Goal: Task Accomplishment & Management: Manage account settings

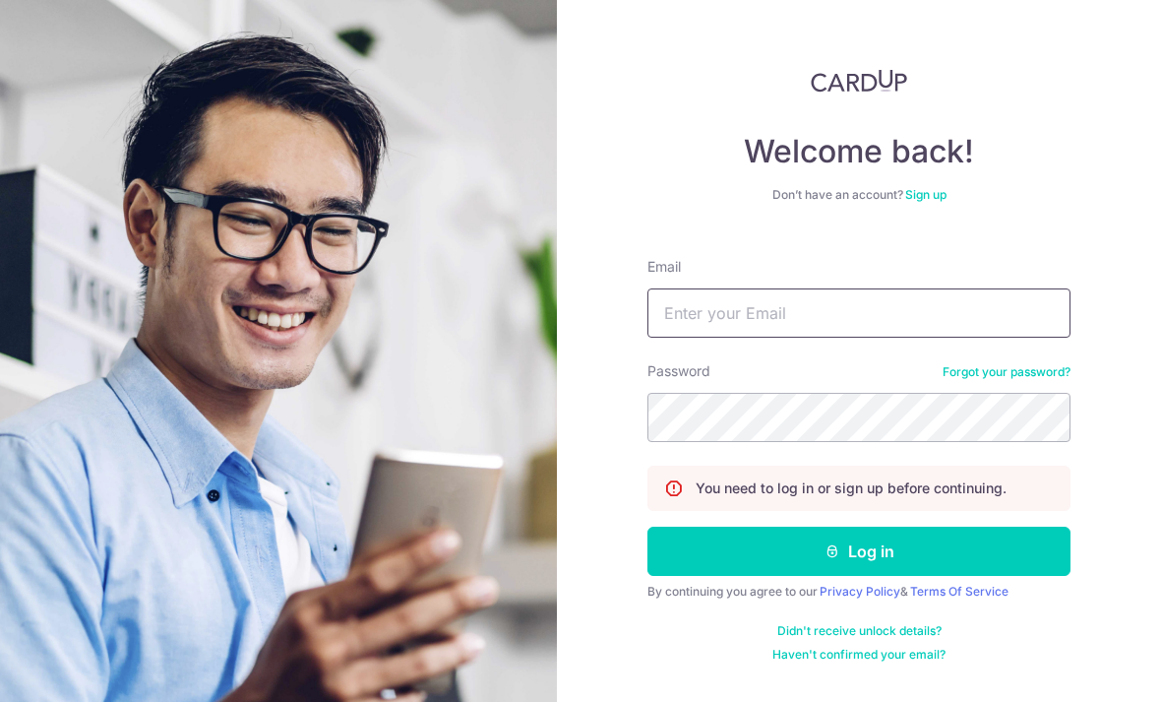
click at [965, 288] on input "Email" at bounding box center [859, 312] width 423 height 49
type input "Tongsoon@me.com"
click at [859, 527] on button "Log in" at bounding box center [859, 551] width 423 height 49
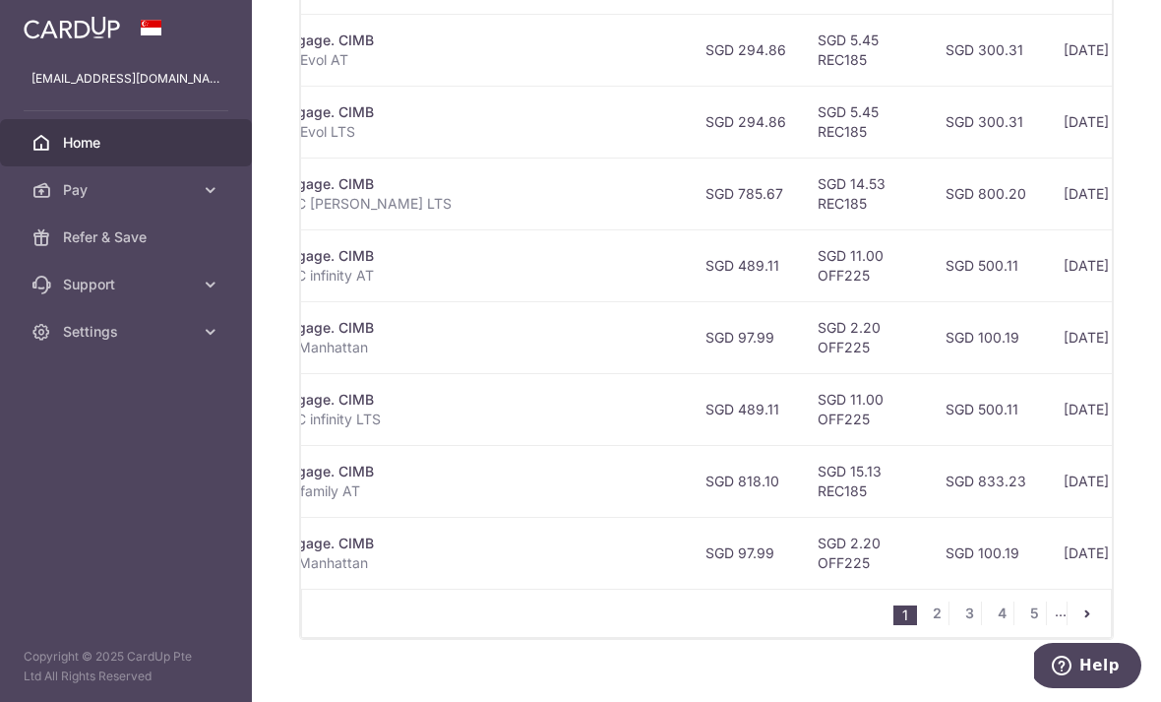
scroll to position [837, 0]
click at [934, 625] on link "2" at bounding box center [937, 613] width 24 height 24
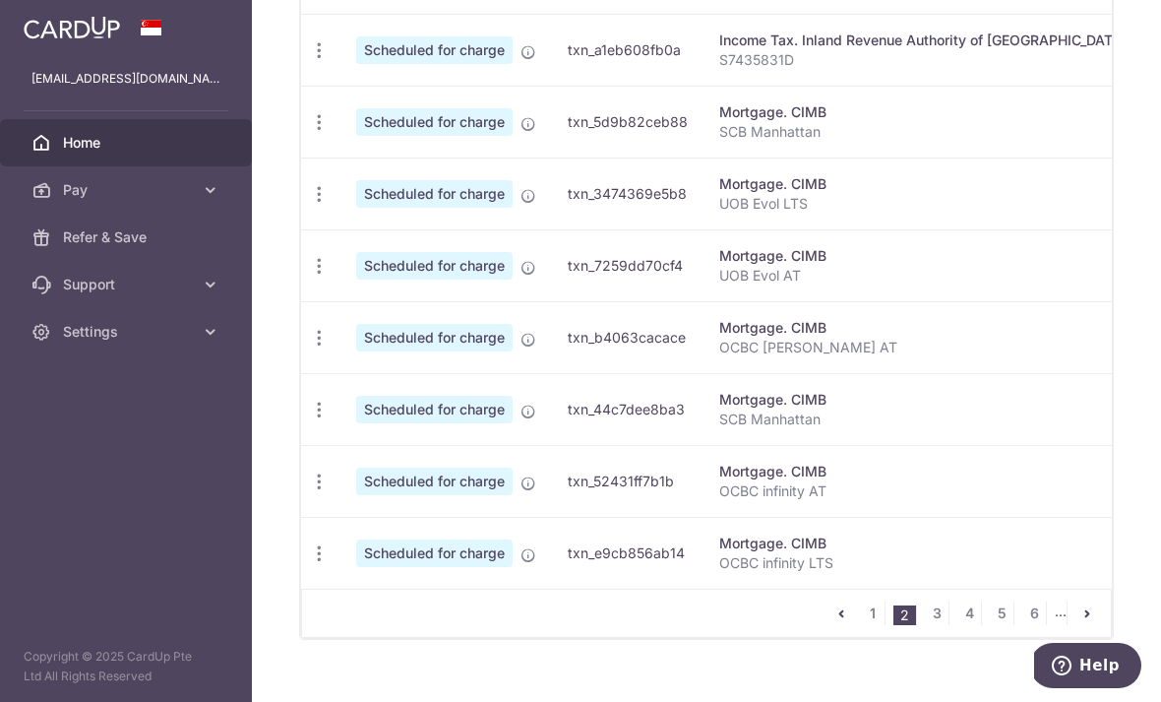
click at [933, 625] on link "3" at bounding box center [937, 613] width 24 height 24
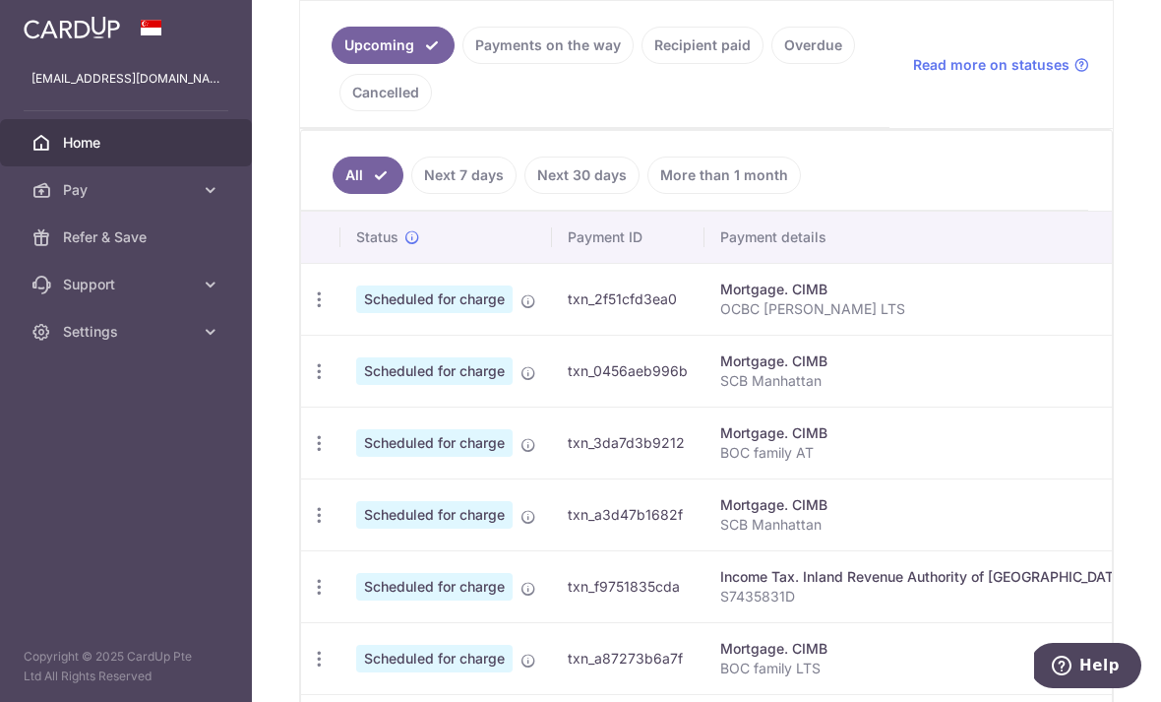
scroll to position [432, 0]
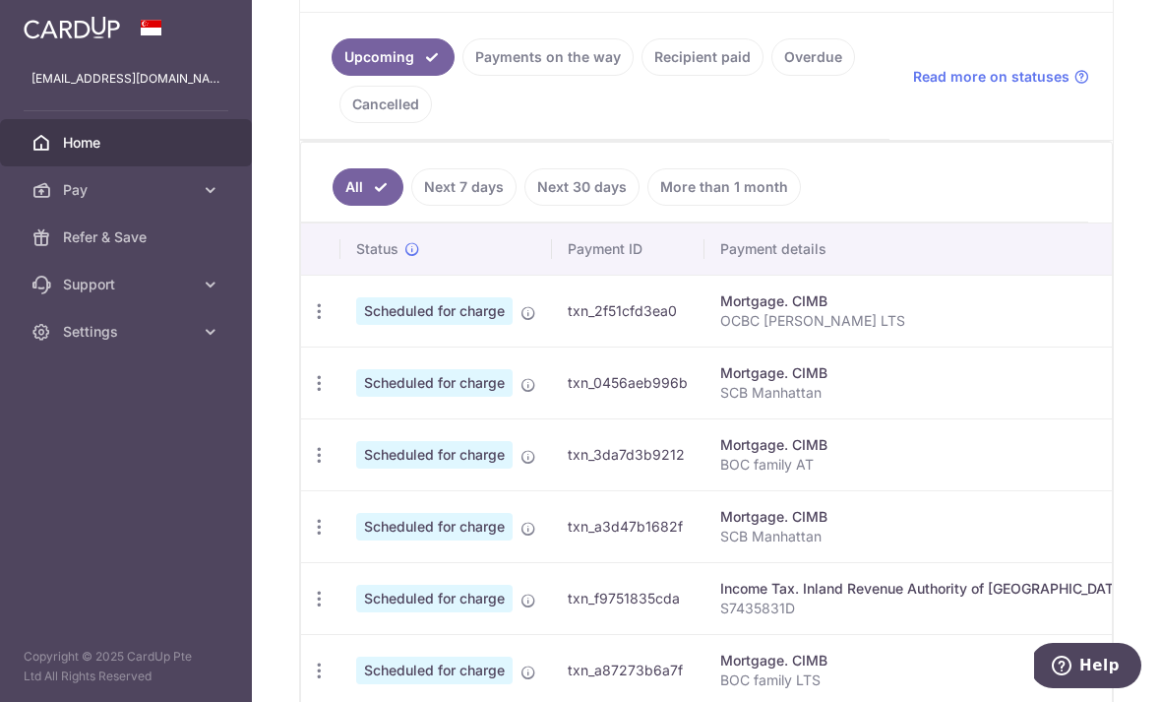
click at [432, 123] on link "Cancelled" at bounding box center [386, 104] width 93 height 37
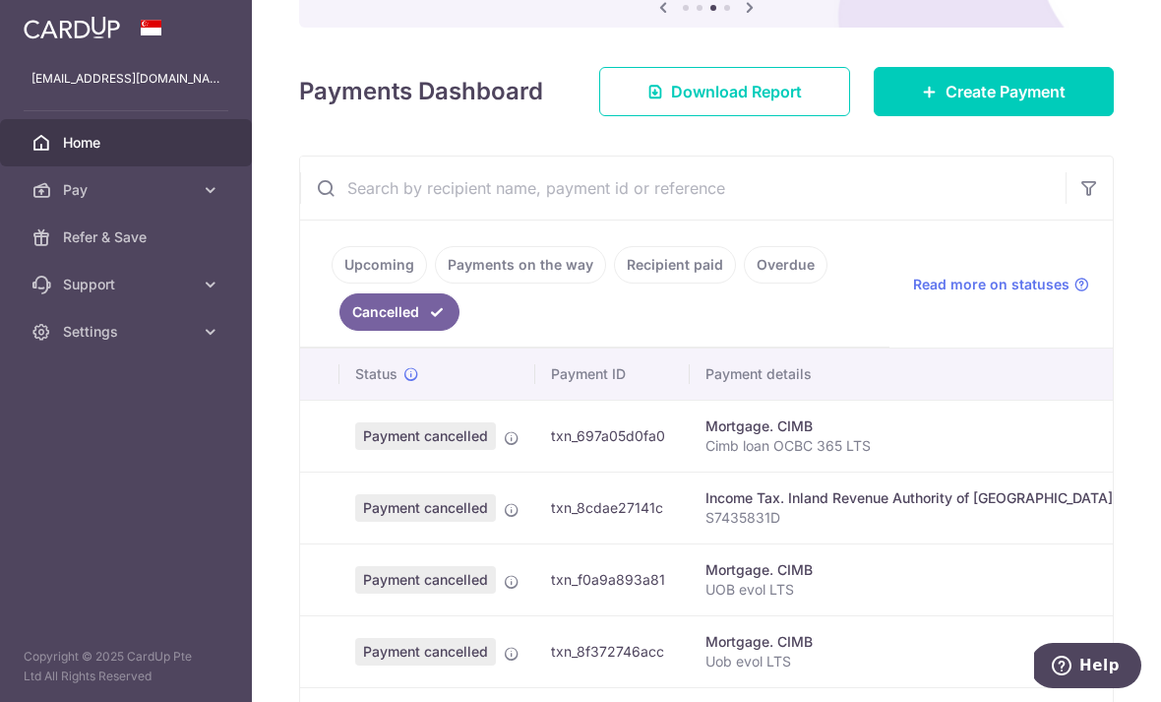
scroll to position [338, 0]
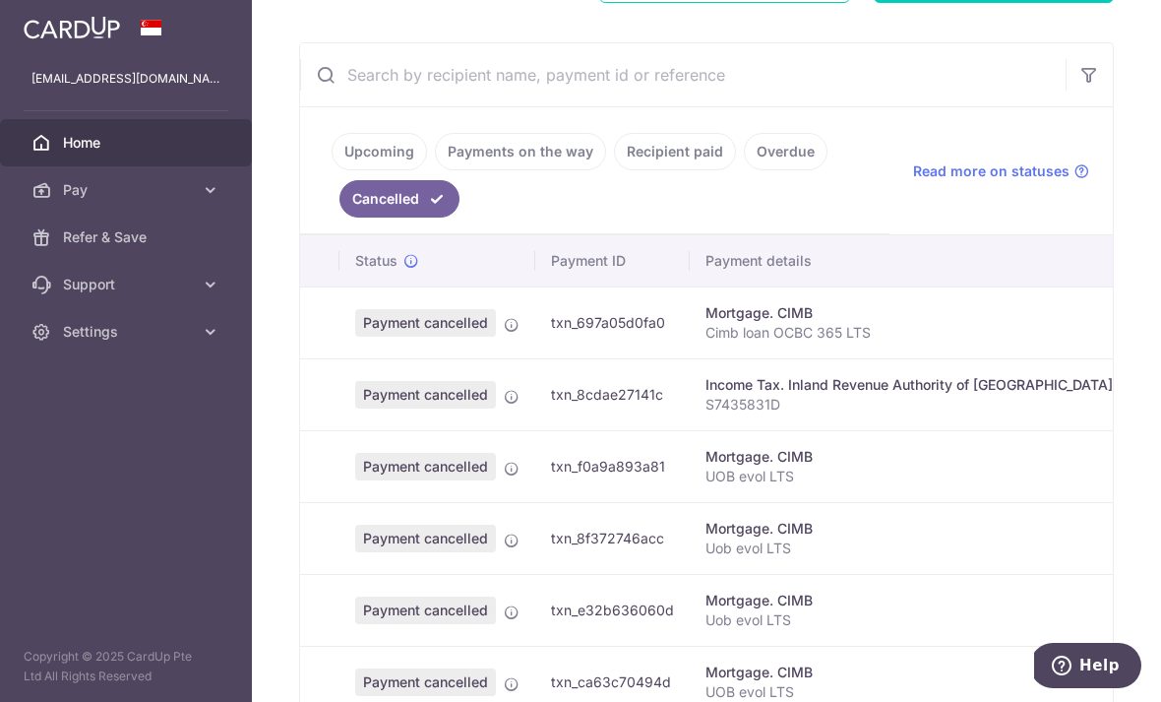
click at [504, 333] on icon at bounding box center [512, 325] width 16 height 16
click at [332, 170] on link "Upcoming" at bounding box center [379, 151] width 95 height 37
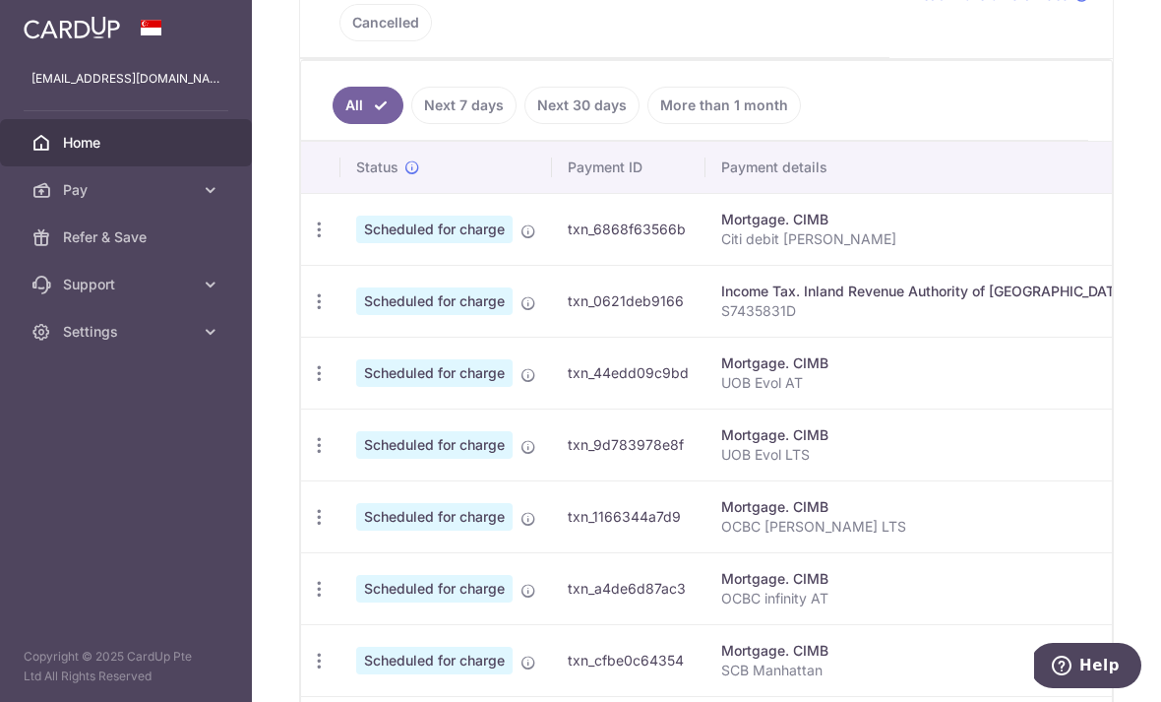
scroll to position [560, 0]
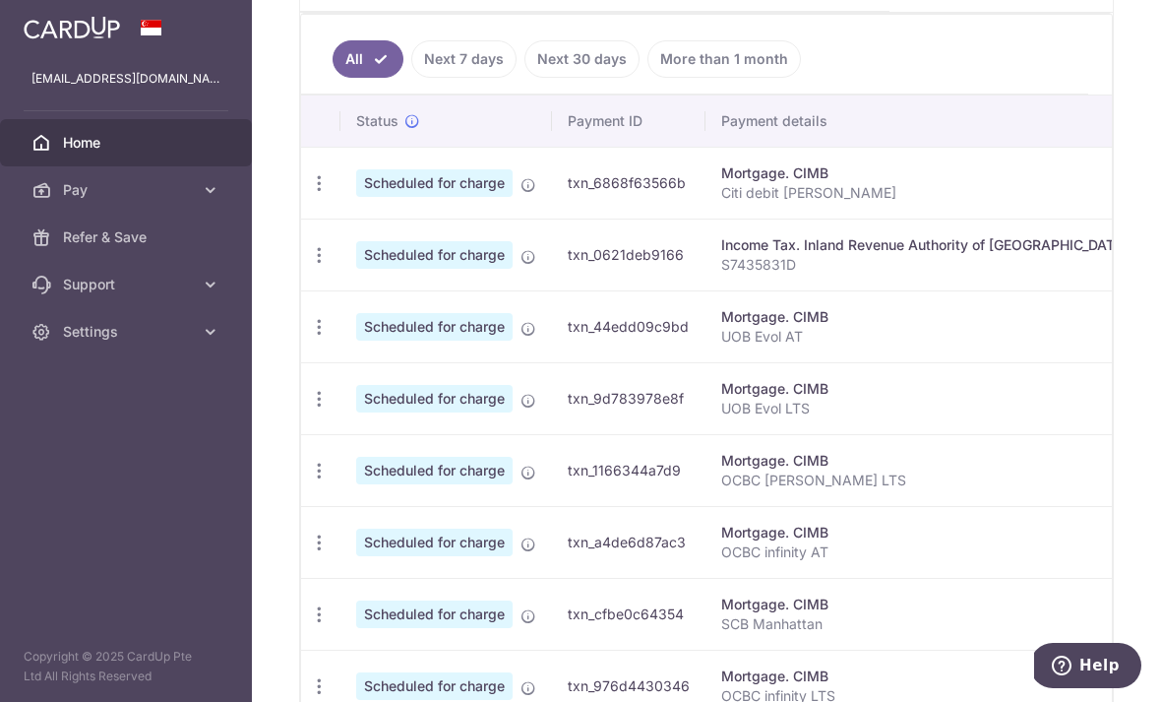
click at [309, 338] on icon "button" at bounding box center [319, 327] width 21 height 21
click at [358, 441] on span "Cancel payment" at bounding box center [424, 429] width 132 height 24
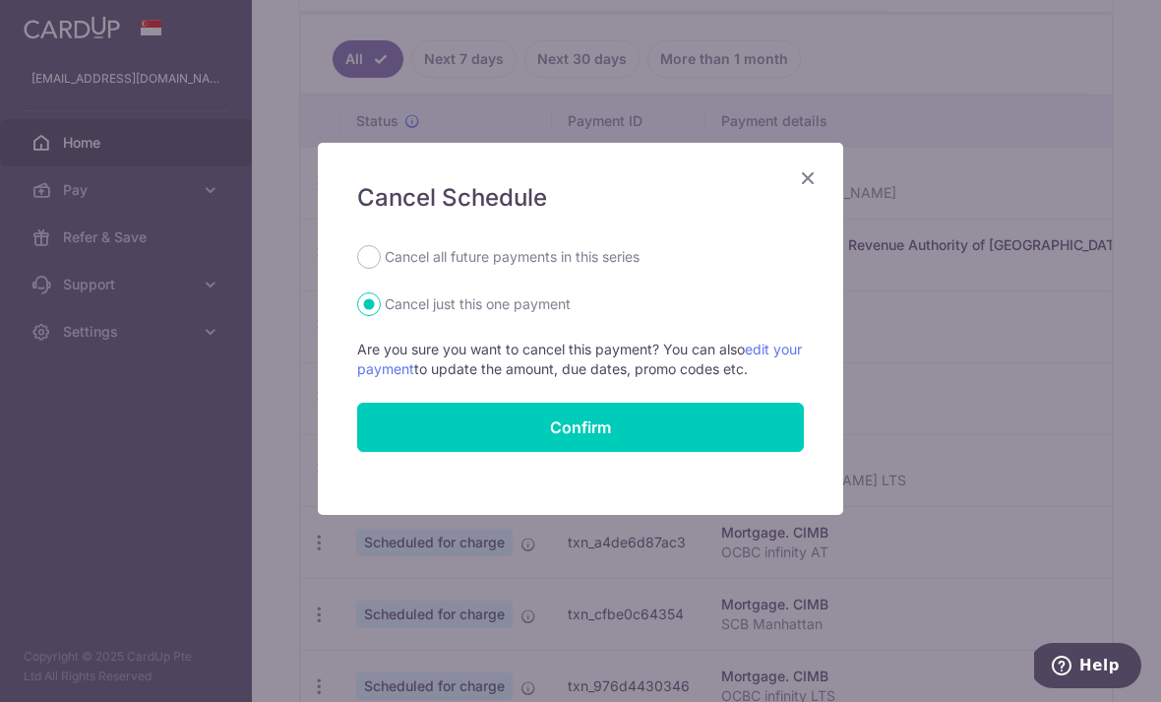
click at [715, 430] on button "Confirm" at bounding box center [580, 427] width 447 height 49
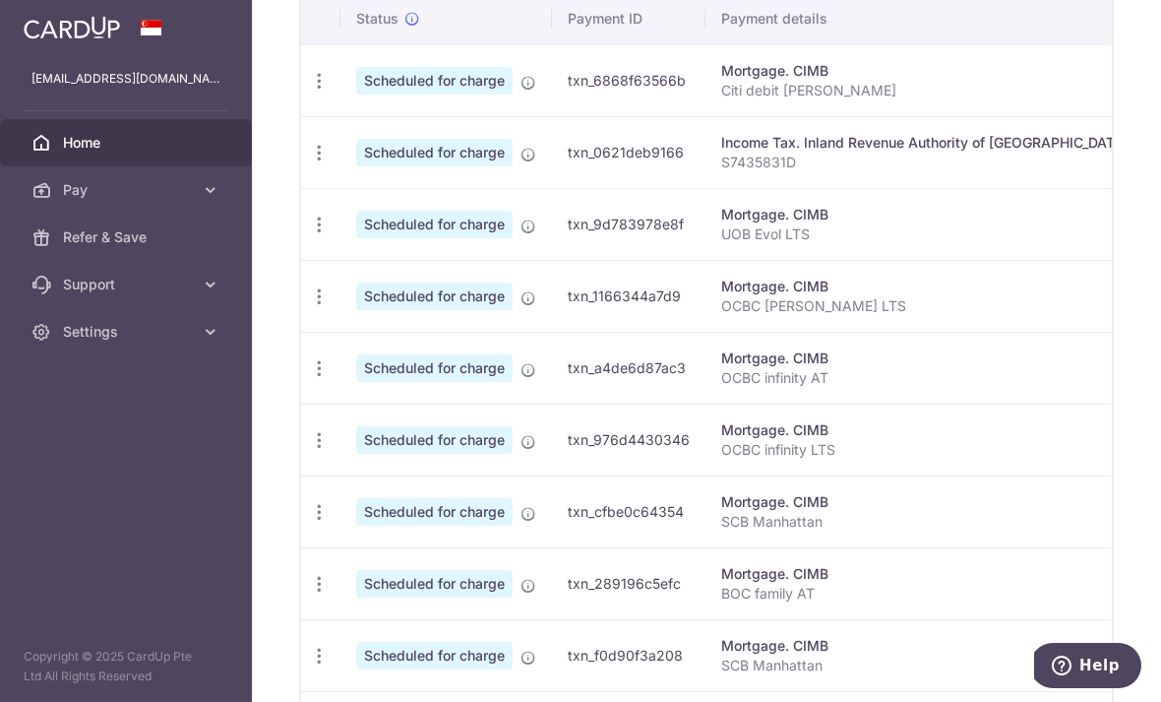
scroll to position [658, 0]
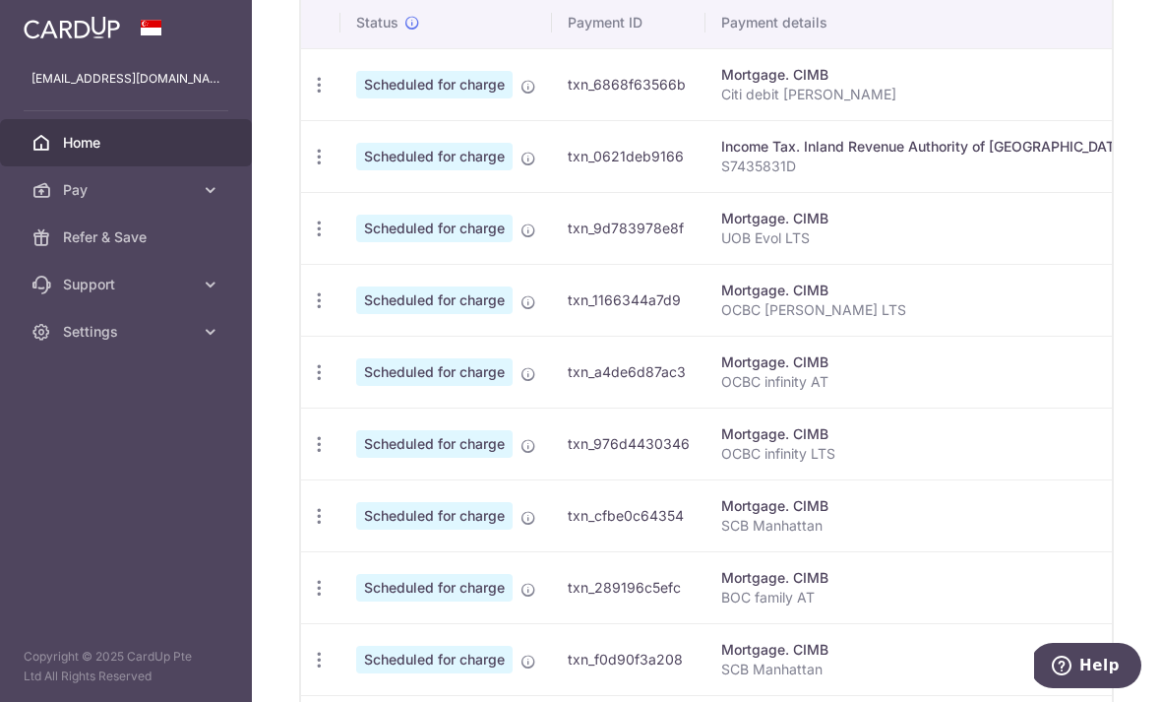
click at [309, 239] on icon "button" at bounding box center [319, 229] width 21 height 21
click at [358, 343] on span "Cancel payment" at bounding box center [424, 331] width 132 height 24
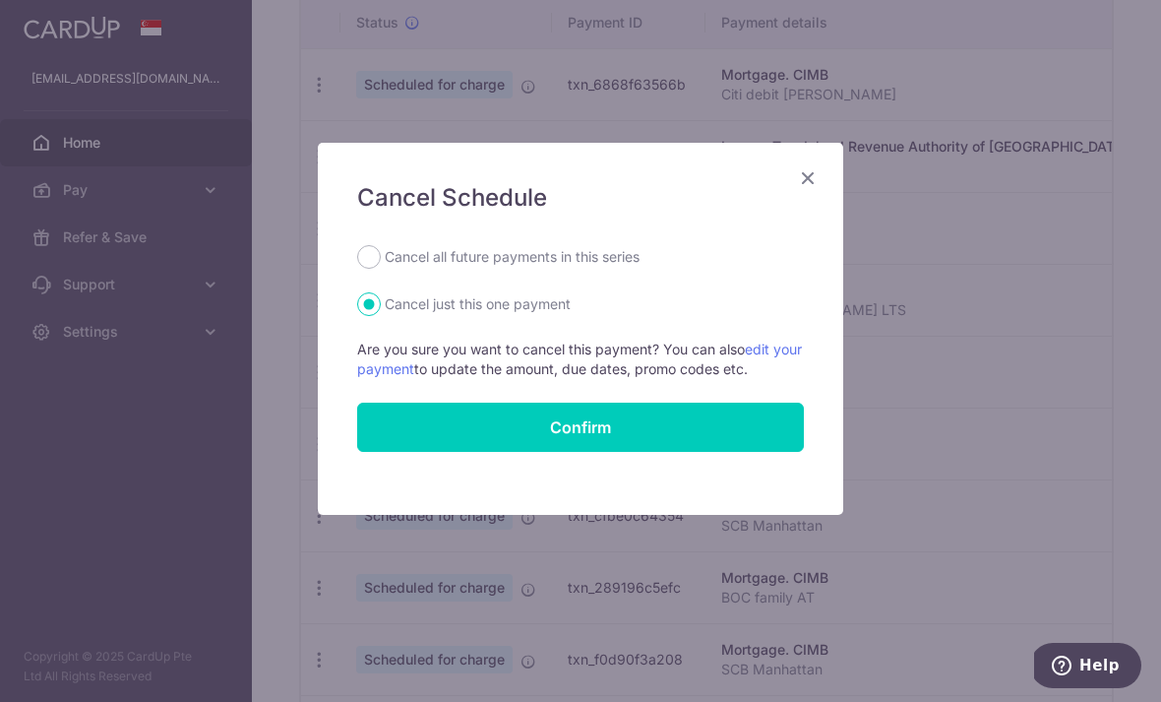
click at [765, 438] on button "Confirm" at bounding box center [580, 427] width 447 height 49
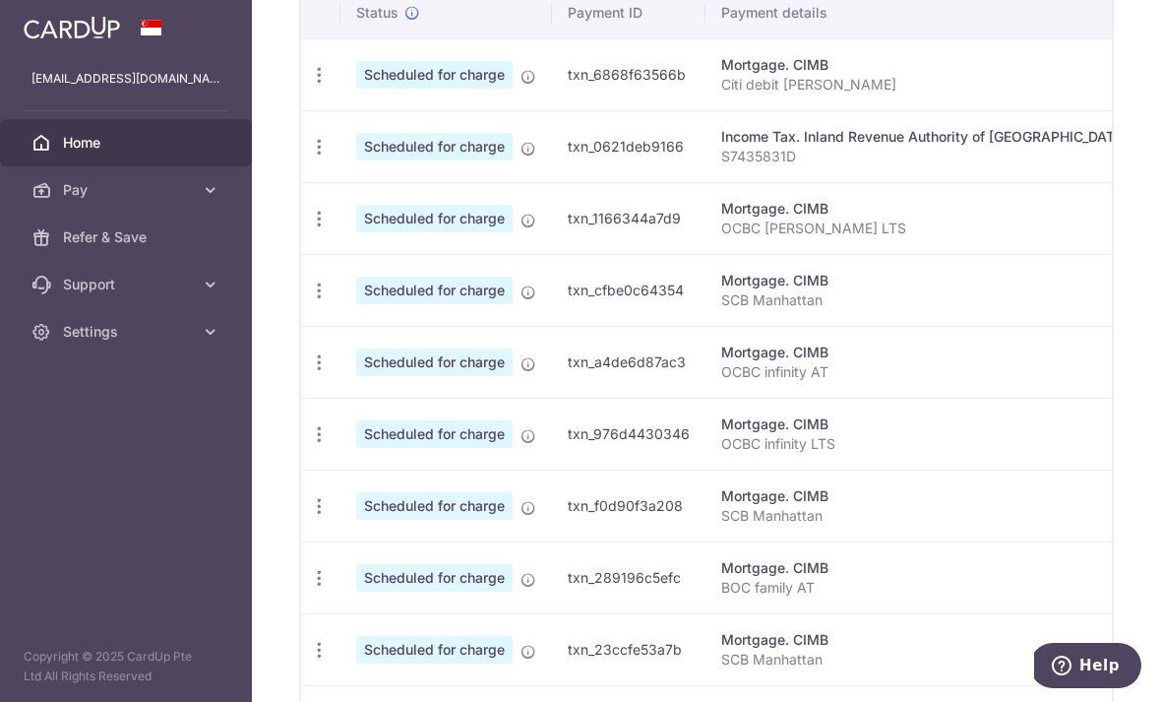
click at [341, 254] on td "Scheduled for charge" at bounding box center [447, 218] width 212 height 72
click at [309, 229] on icon "button" at bounding box center [319, 219] width 21 height 21
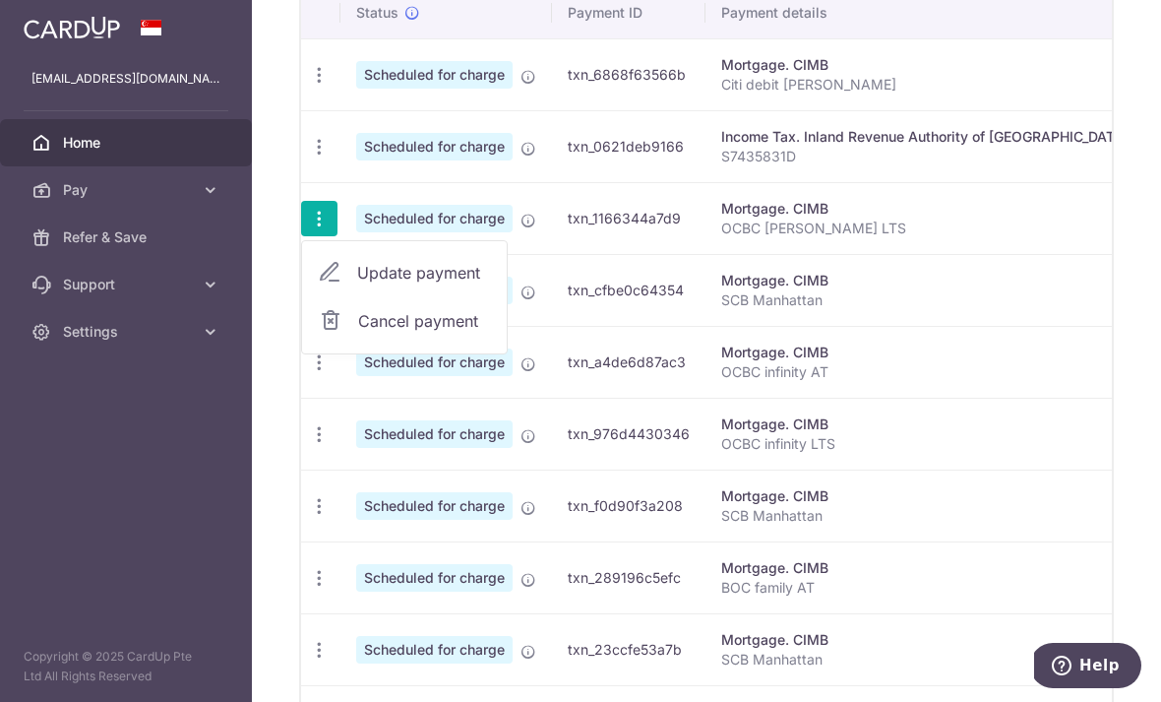
click at [358, 333] on span "Cancel payment" at bounding box center [424, 321] width 132 height 24
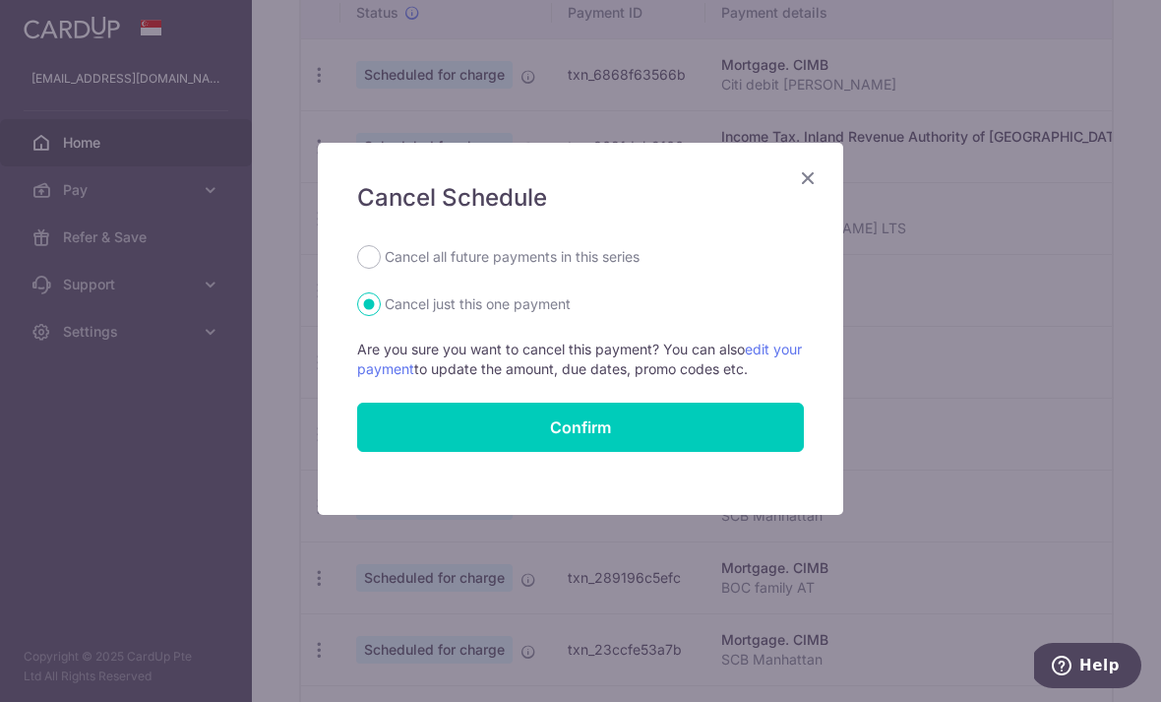
click at [740, 440] on button "Confirm" at bounding box center [580, 427] width 447 height 49
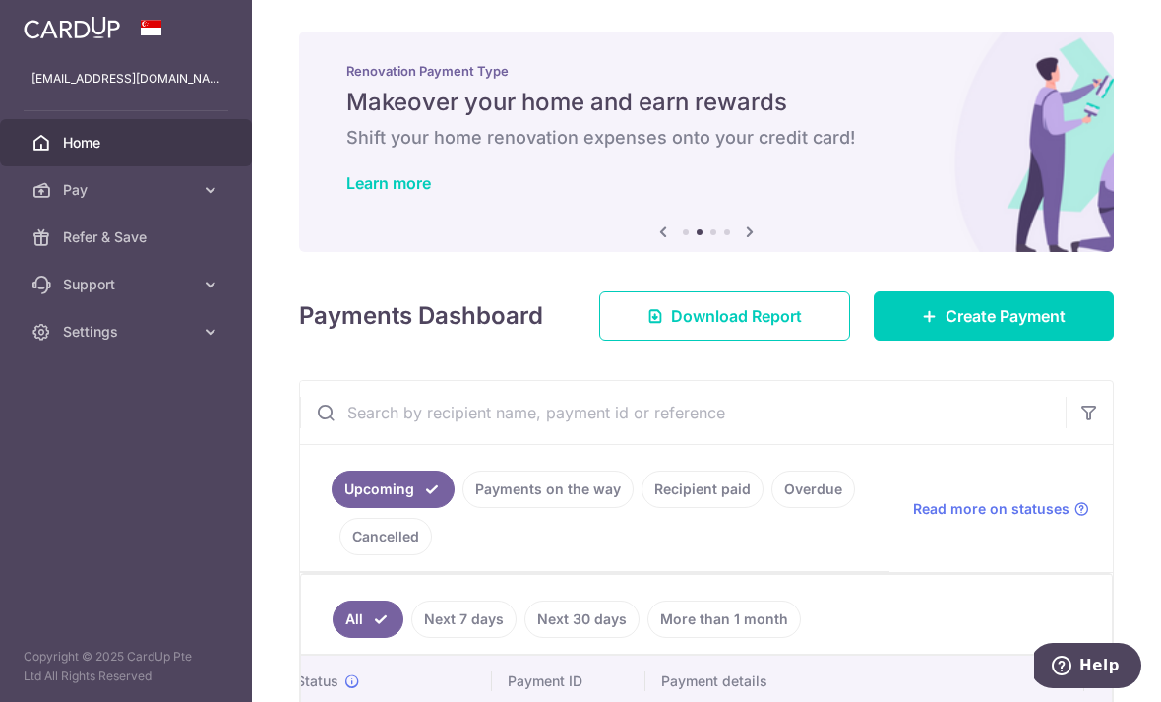
click at [0, 0] on icon "button" at bounding box center [0, 0] width 0 height 0
click at [99, 331] on span "Settings" at bounding box center [128, 332] width 130 height 20
click at [84, 421] on span "Logout" at bounding box center [128, 426] width 130 height 20
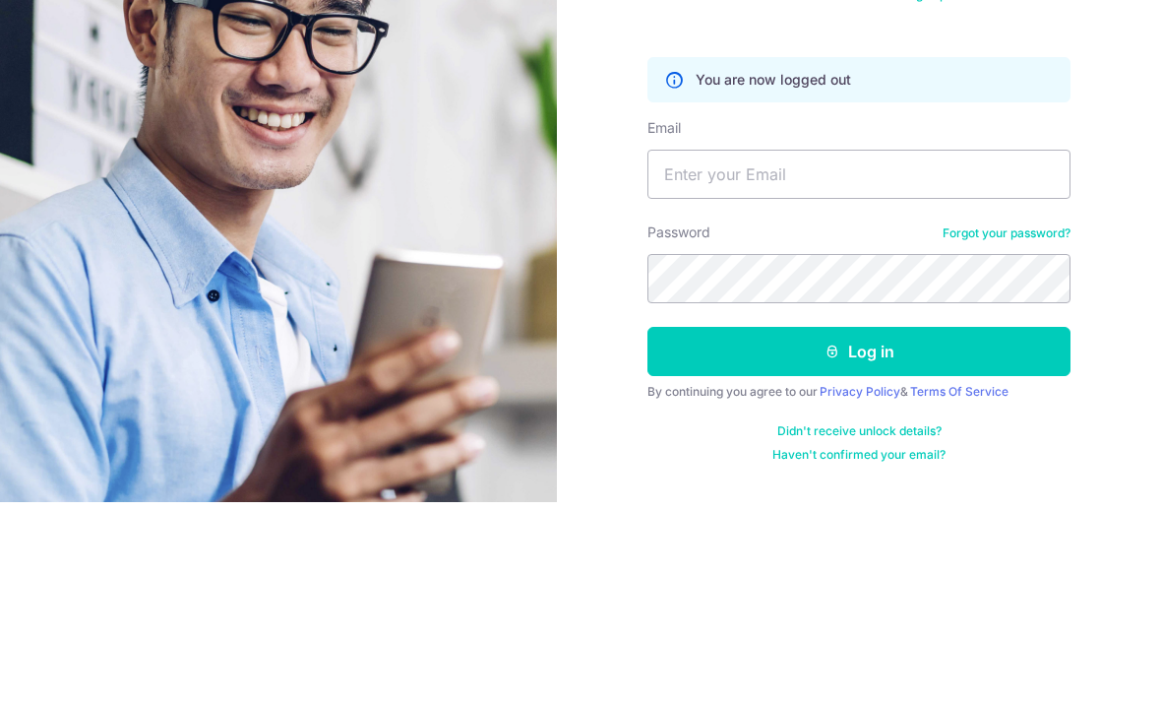
scroll to position [63, 0]
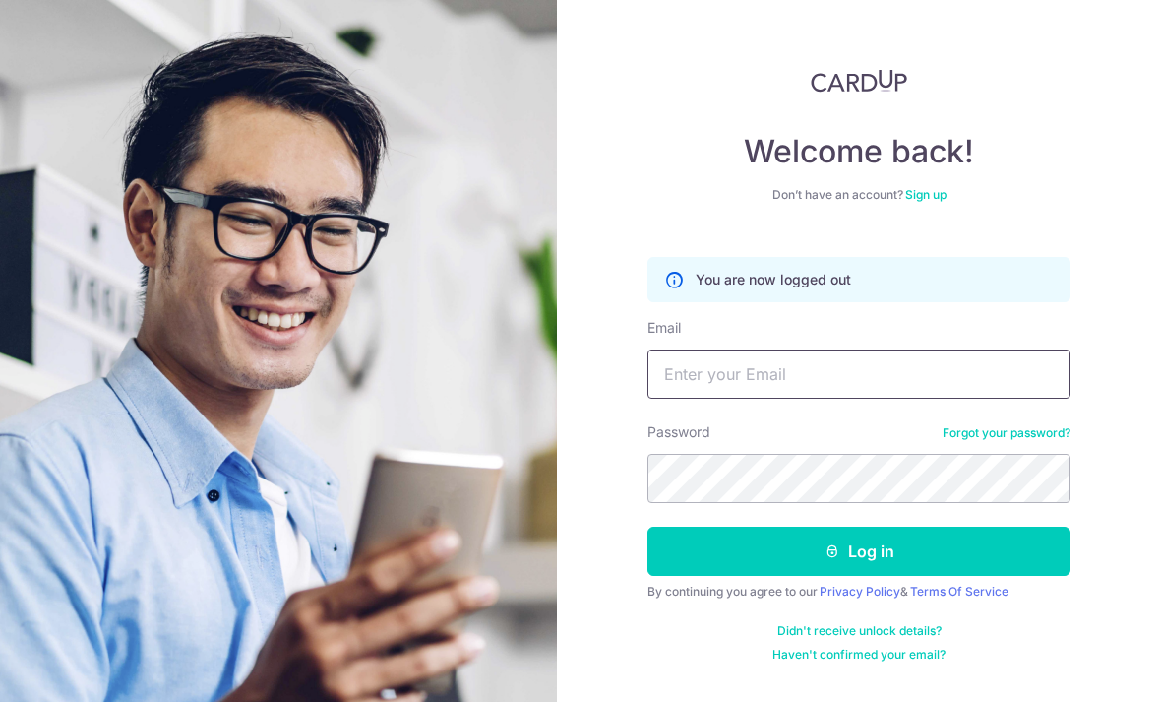
type input "Tongsoon@hotmail.com"
click at [982, 527] on button "Log in" at bounding box center [859, 551] width 423 height 49
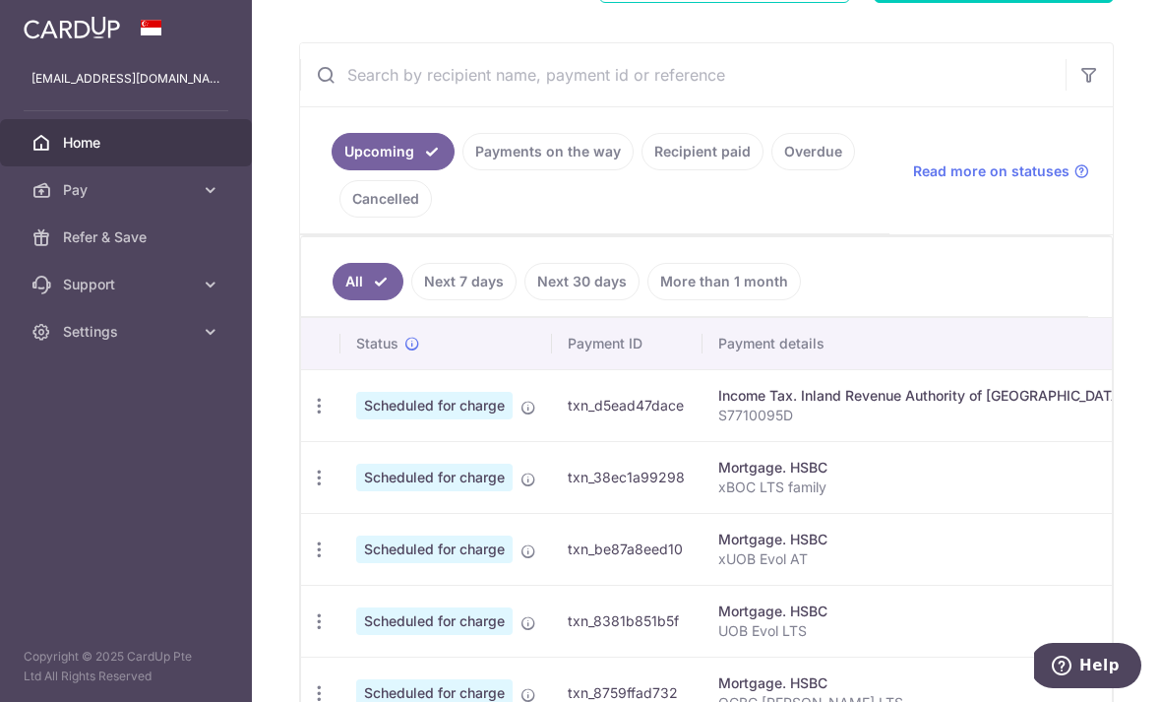
scroll to position [354, 0]
